Goal: Information Seeking & Learning: Learn about a topic

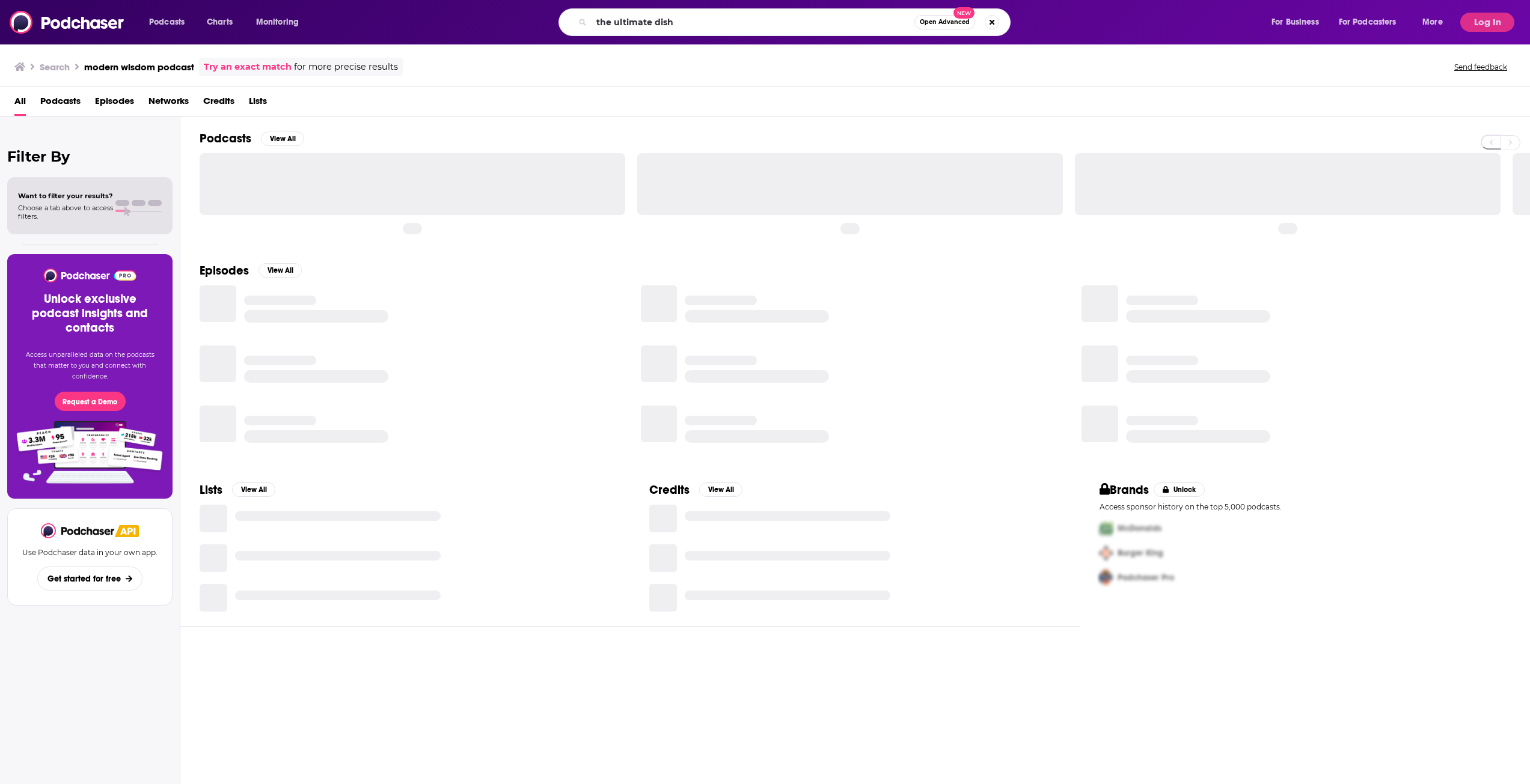
type input "the ultimate dish"
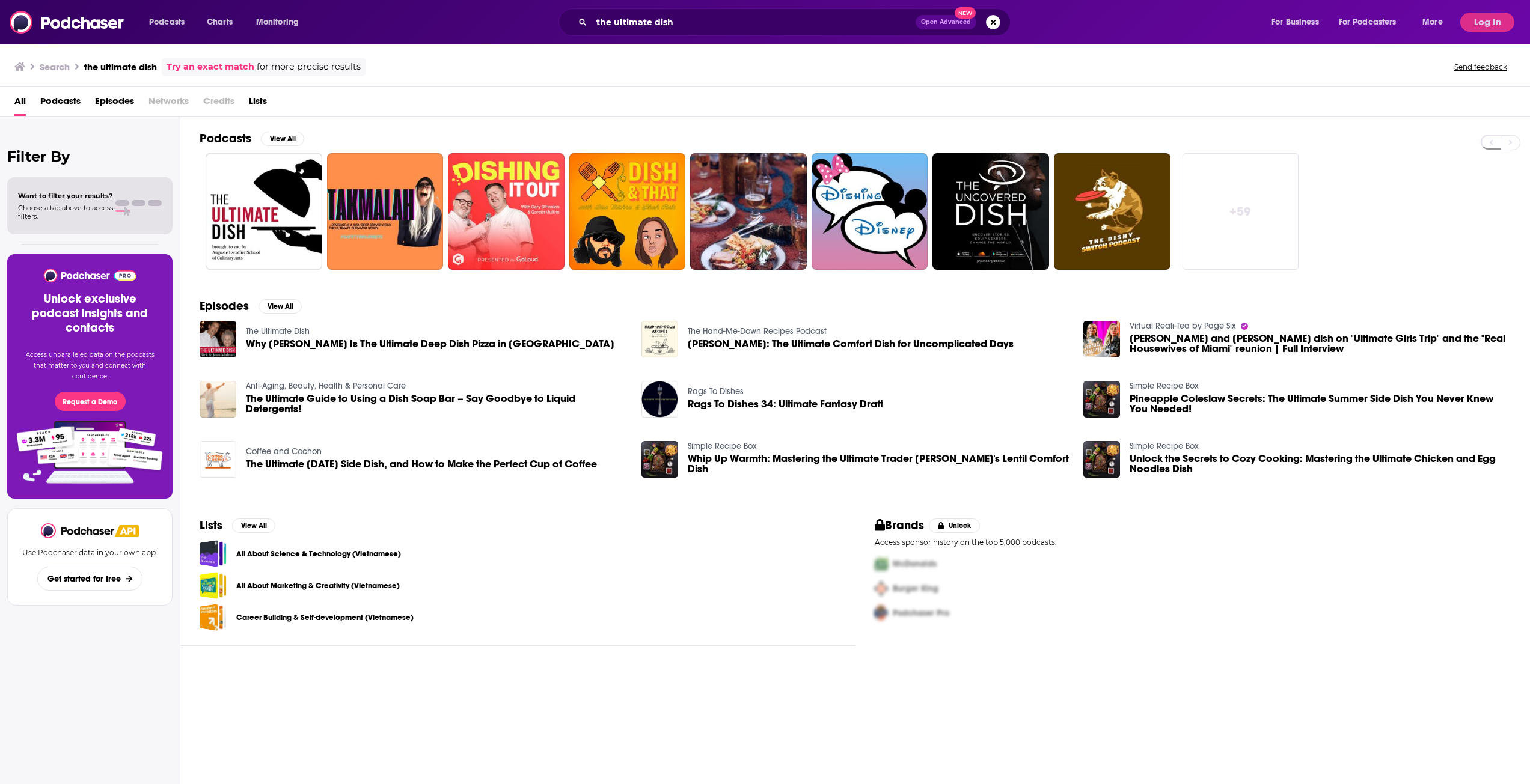
click at [59, 101] on span "Podcasts" at bounding box center [60, 103] width 40 height 25
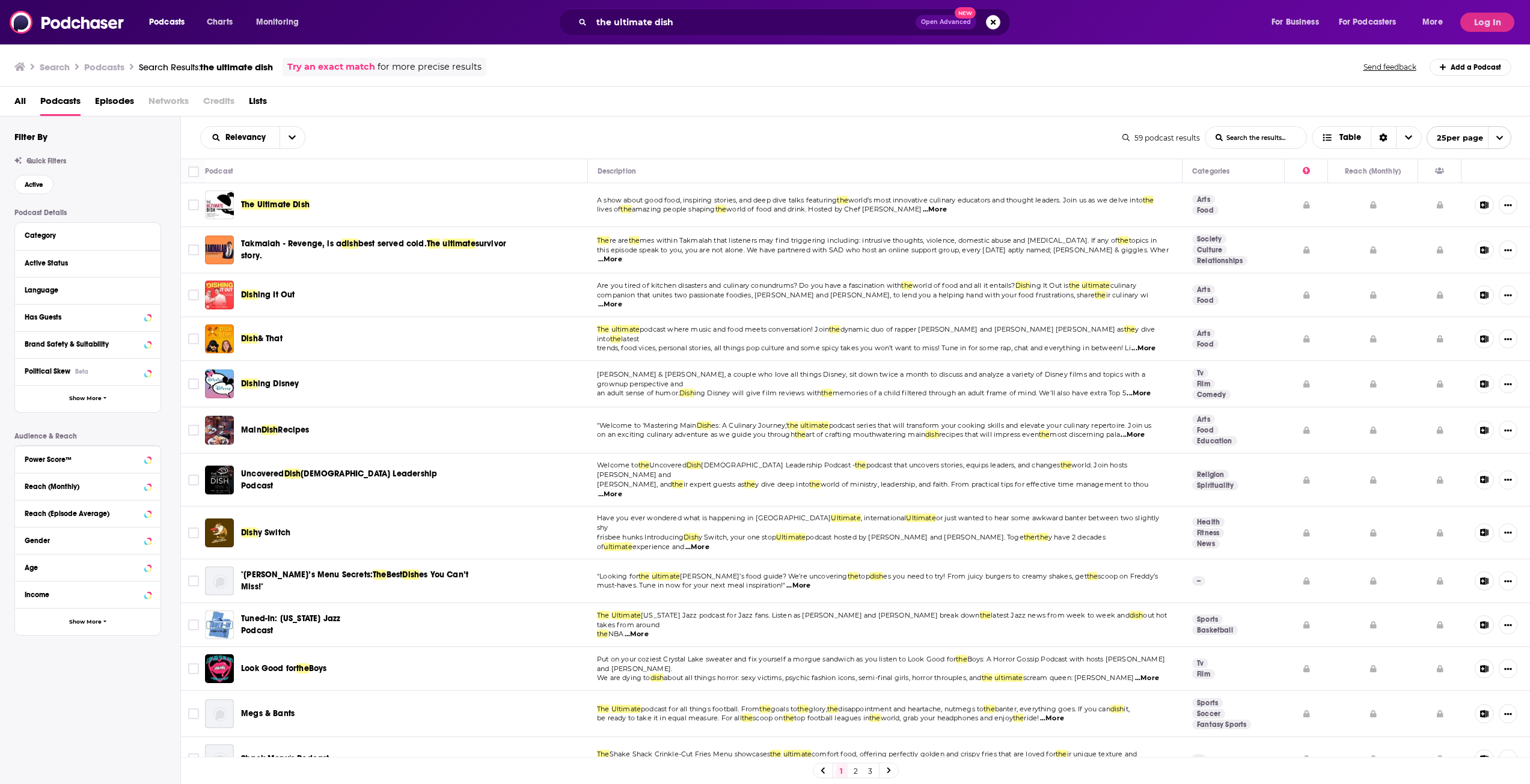
click at [280, 203] on span "The Ultimate Dish" at bounding box center [275, 204] width 69 height 10
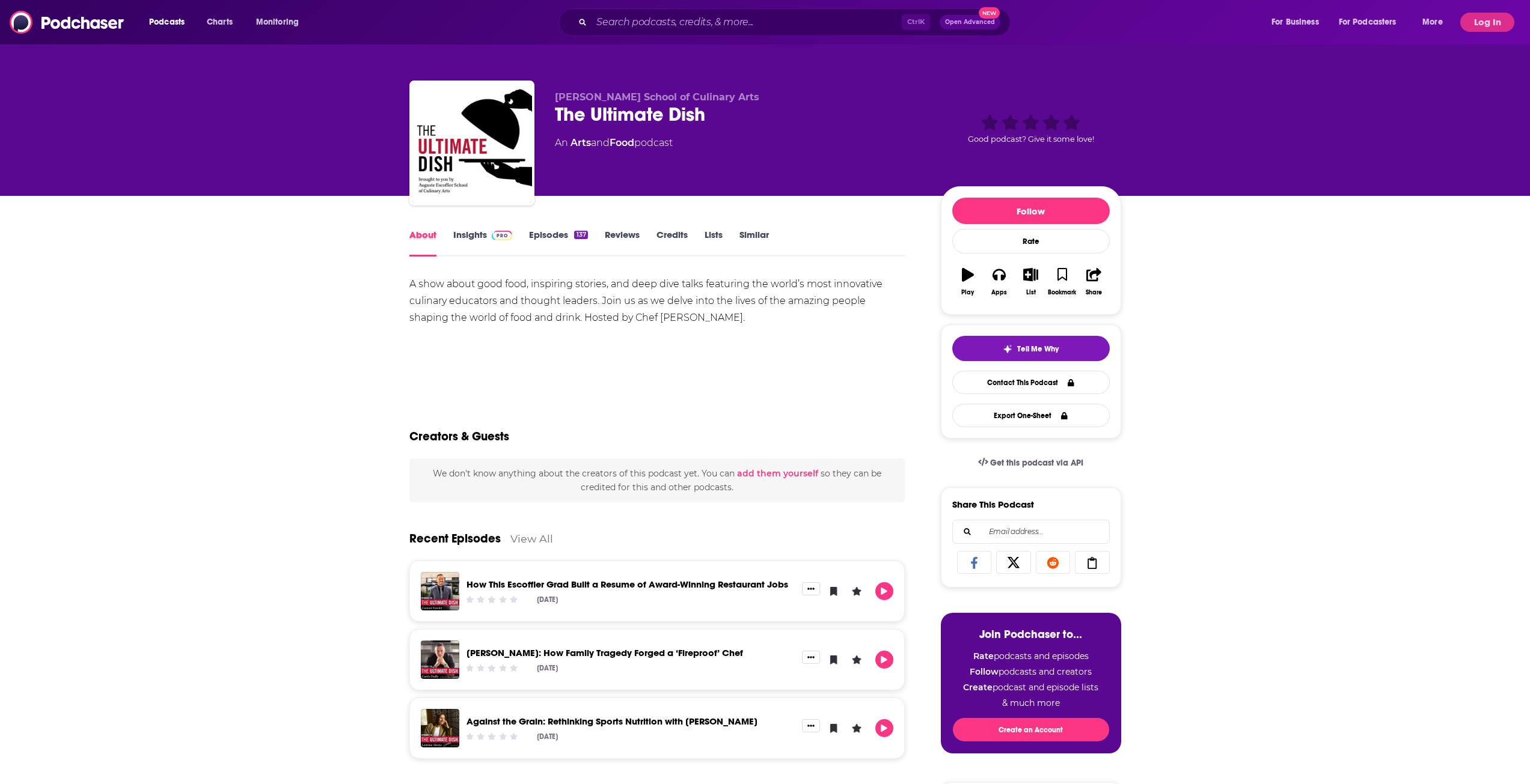
click at [453, 236] on div "About" at bounding box center [431, 242] width 44 height 27
click at [478, 236] on link "Insights" at bounding box center [483, 242] width 59 height 27
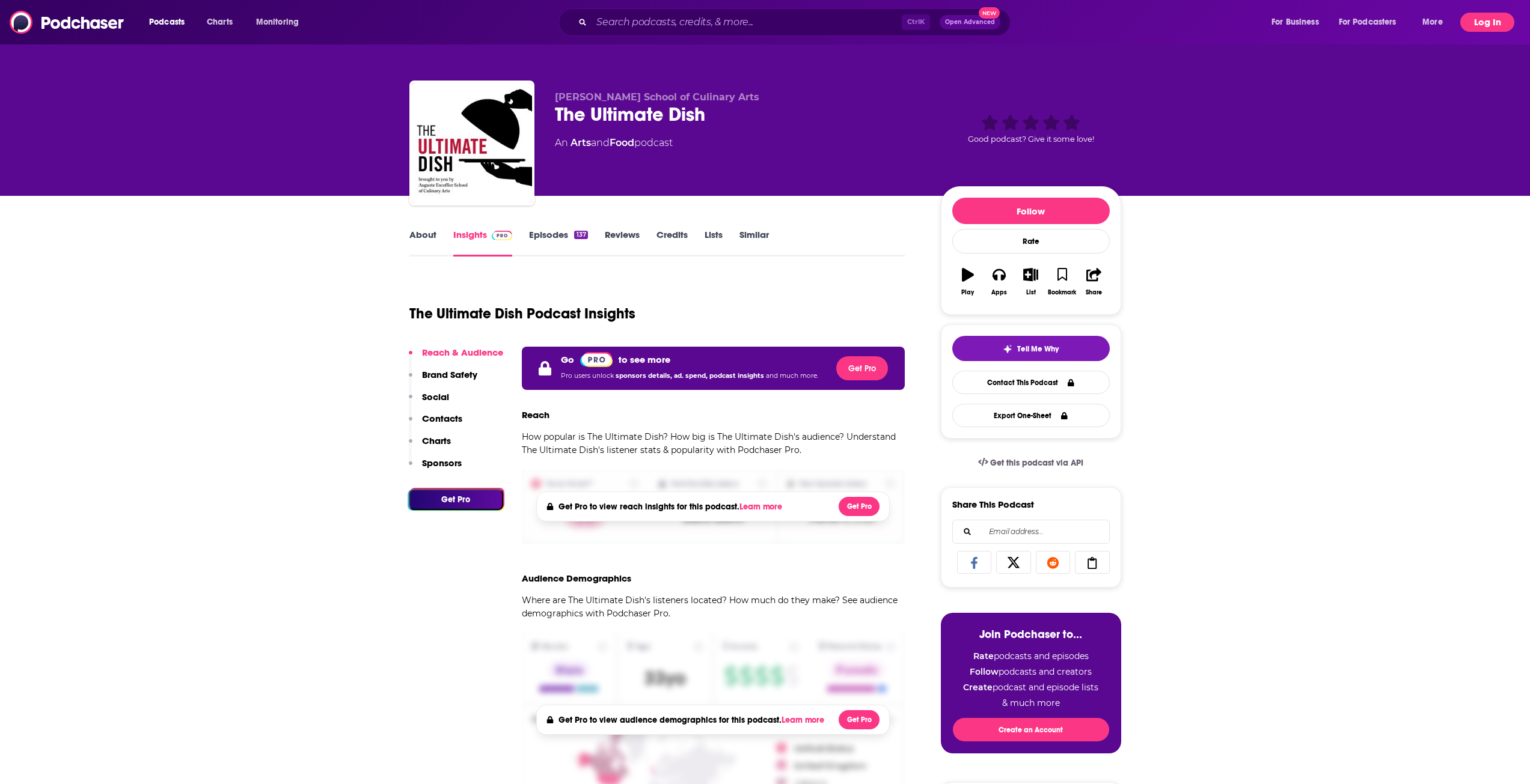
click at [1481, 25] on button "Log In" at bounding box center [1487, 22] width 54 height 19
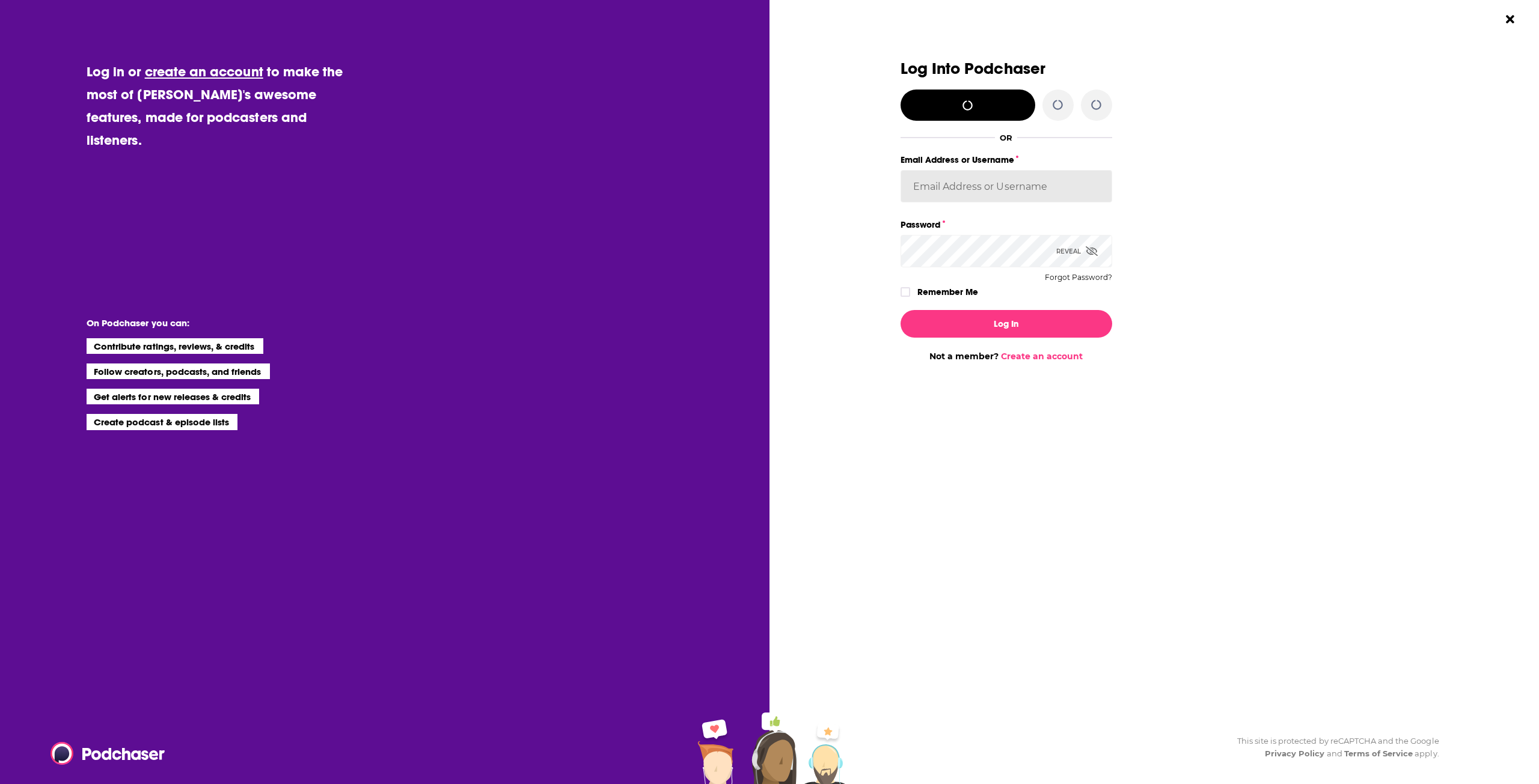
type input "[EMAIL_ADDRESS][DOMAIN_NAME]"
click at [1014, 318] on button "Log In" at bounding box center [1006, 324] width 212 height 27
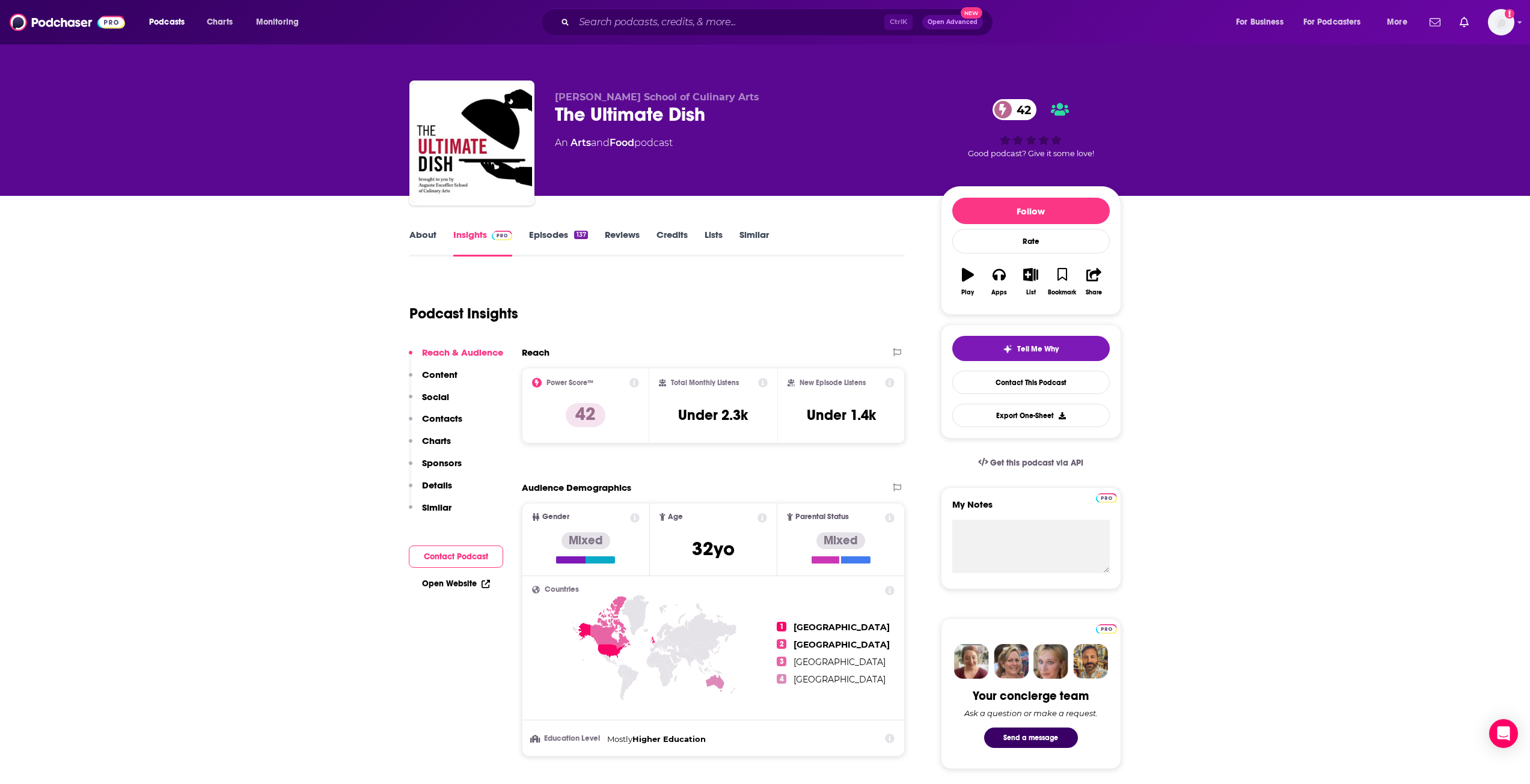
drag, startPoint x: 172, startPoint y: 306, endPoint x: 186, endPoint y: 320, distance: 19.8
